Goal: Find specific page/section: Find specific page/section

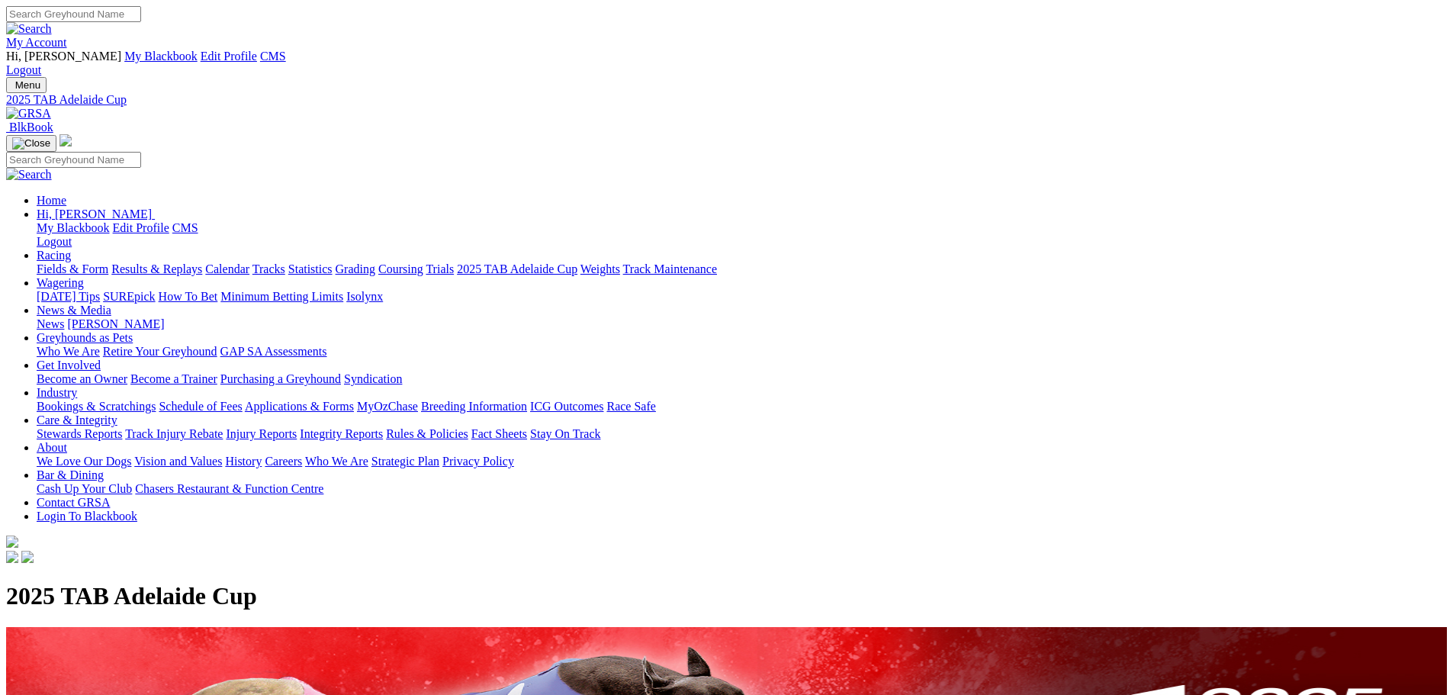
click at [67, 36] on link "My Account" at bounding box center [36, 42] width 61 height 13
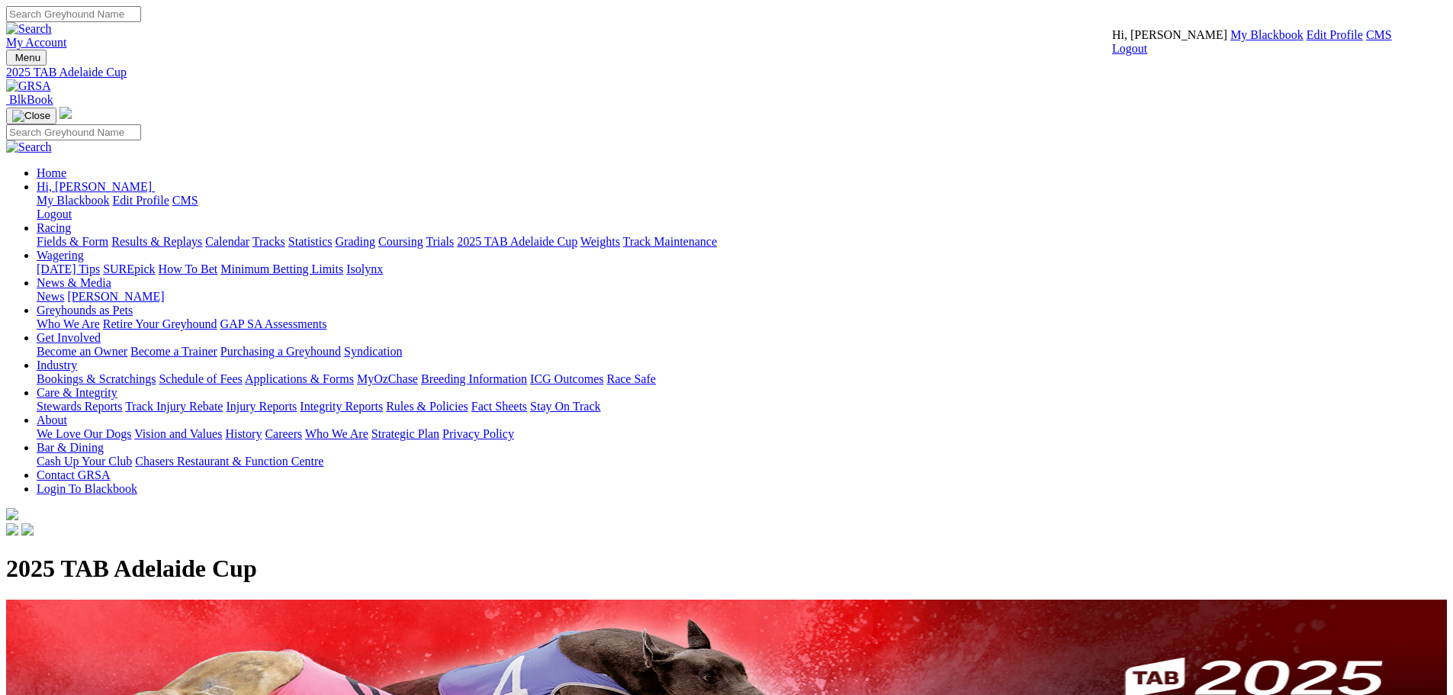
click at [1366, 41] on link "CMS" at bounding box center [1379, 34] width 26 height 13
